Goal: Transaction & Acquisition: Purchase product/service

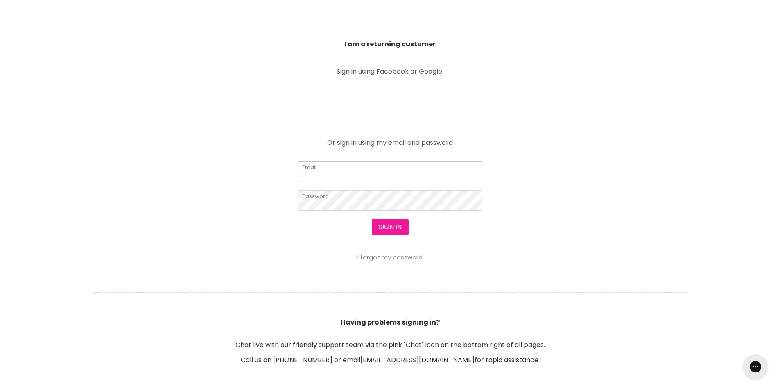
type input "[EMAIL_ADDRESS][DOMAIN_NAME]"
click at [386, 228] on button "Sign in" at bounding box center [390, 227] width 37 height 16
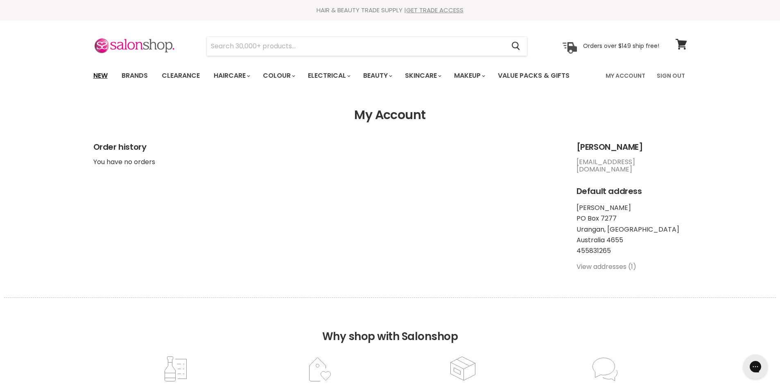
click at [99, 73] on link "New" at bounding box center [100, 75] width 27 height 17
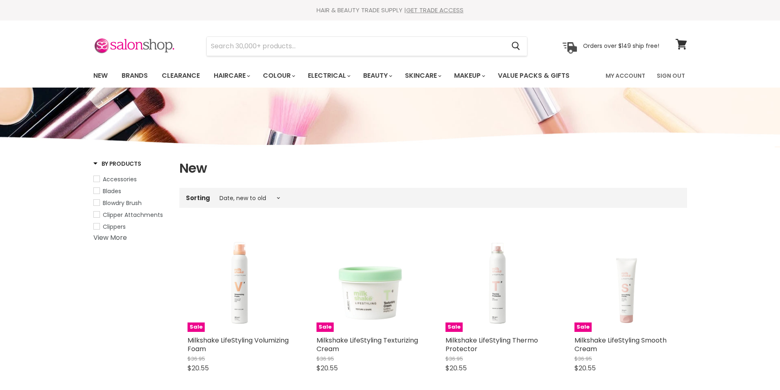
select select "created-descending"
